Goal: Task Accomplishment & Management: Manage account settings

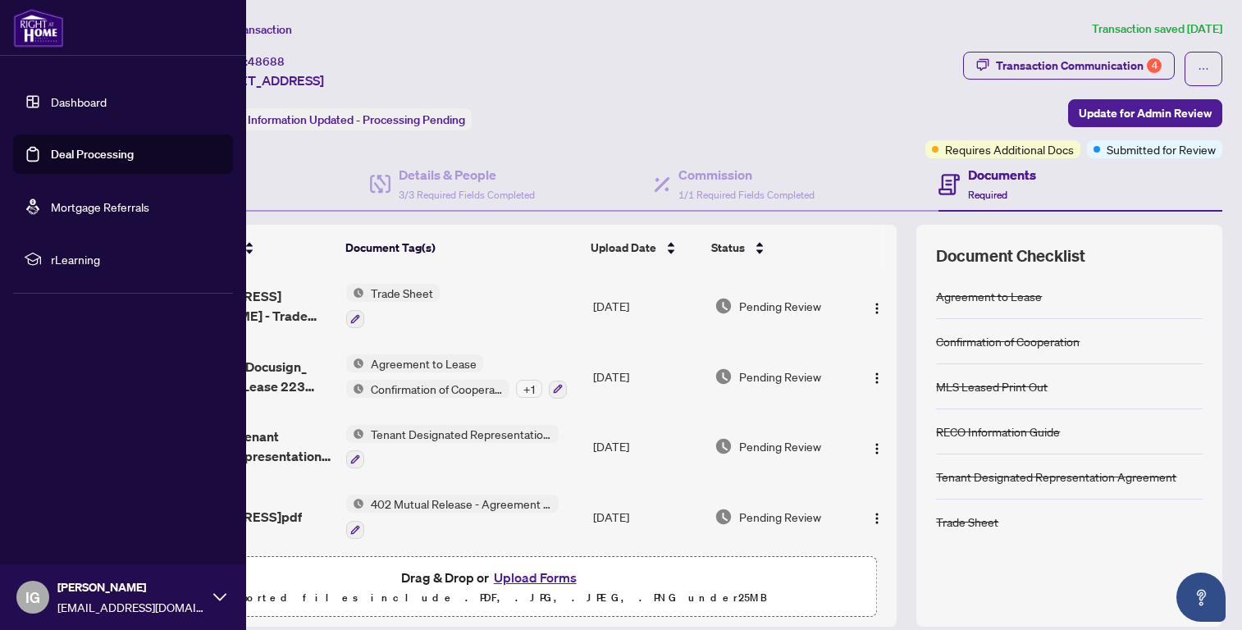
click at [63, 153] on link "Deal Processing" at bounding box center [92, 154] width 83 height 15
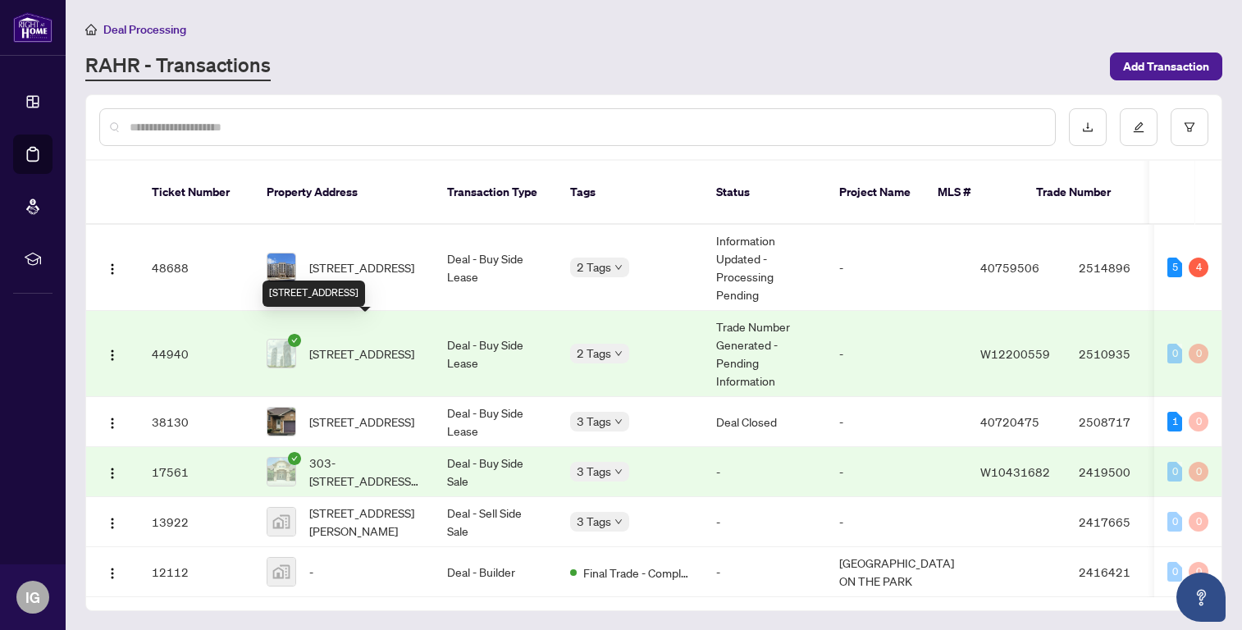
click at [386, 345] on span "[STREET_ADDRESS]" at bounding box center [361, 354] width 105 height 18
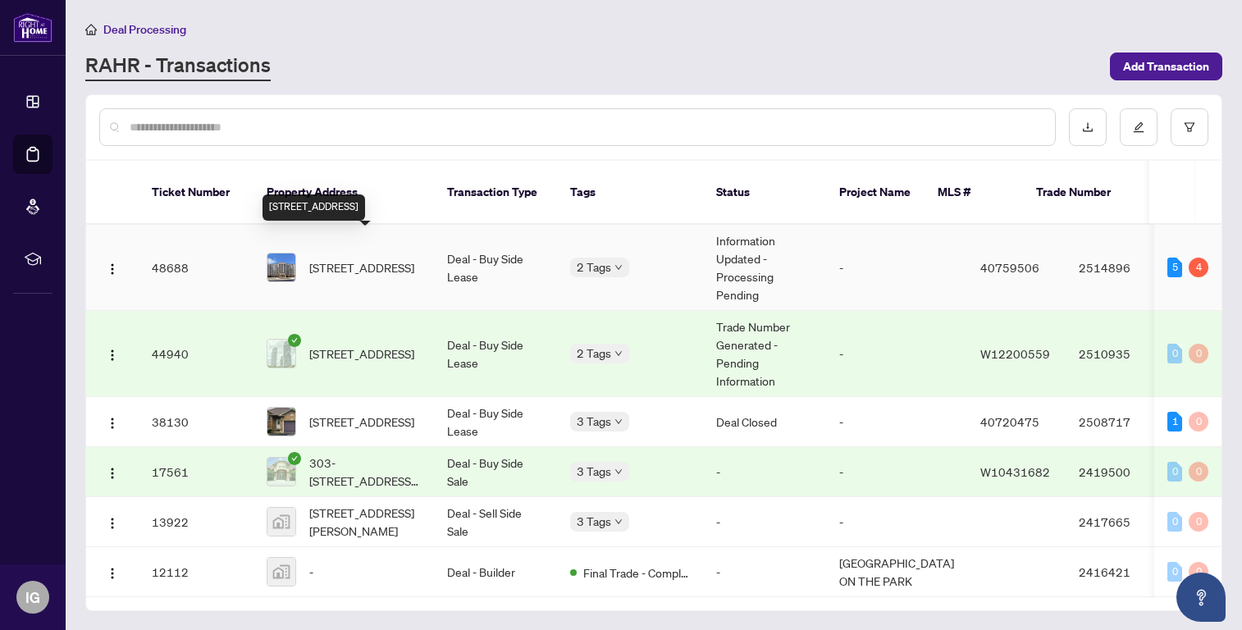
click at [396, 258] on span "[STREET_ADDRESS]" at bounding box center [361, 267] width 105 height 18
